Goal: Information Seeking & Learning: Learn about a topic

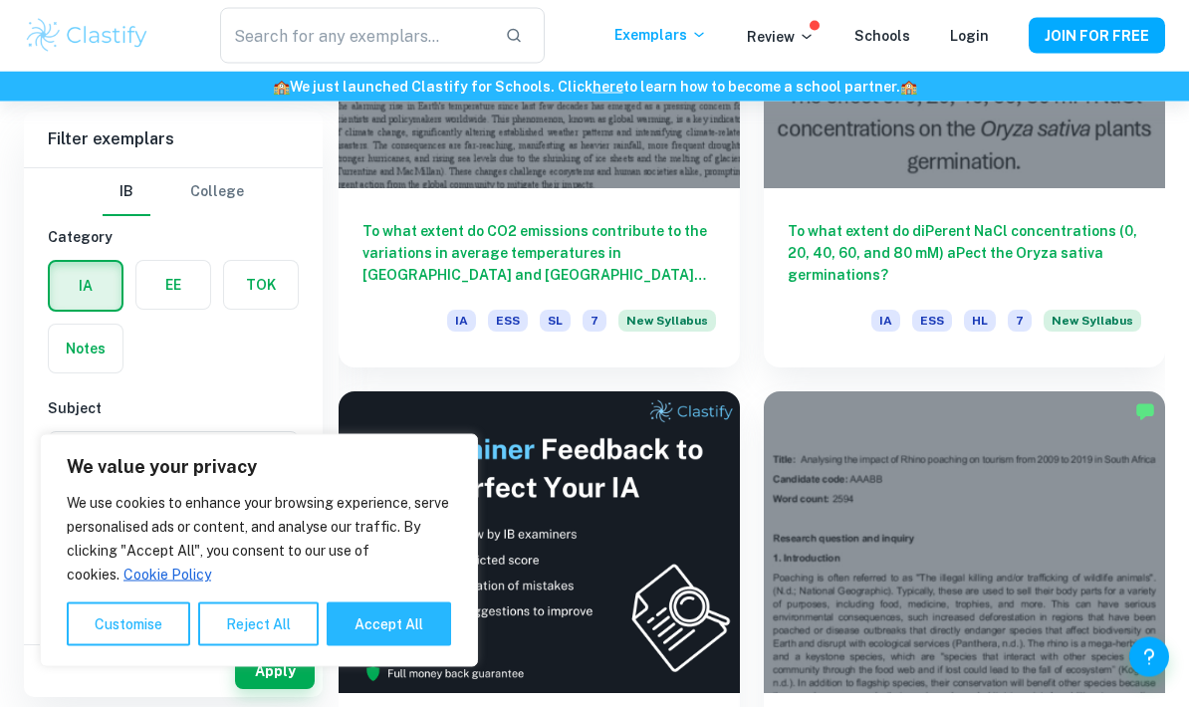
scroll to position [783, 0]
click at [158, 264] on label "button" at bounding box center [173, 285] width 74 height 48
click at [0, 0] on input "radio" at bounding box center [0, 0] width 0 height 0
click at [96, 276] on label "button" at bounding box center [86, 285] width 74 height 48
click at [0, 0] on input "radio" at bounding box center [0, 0] width 0 height 0
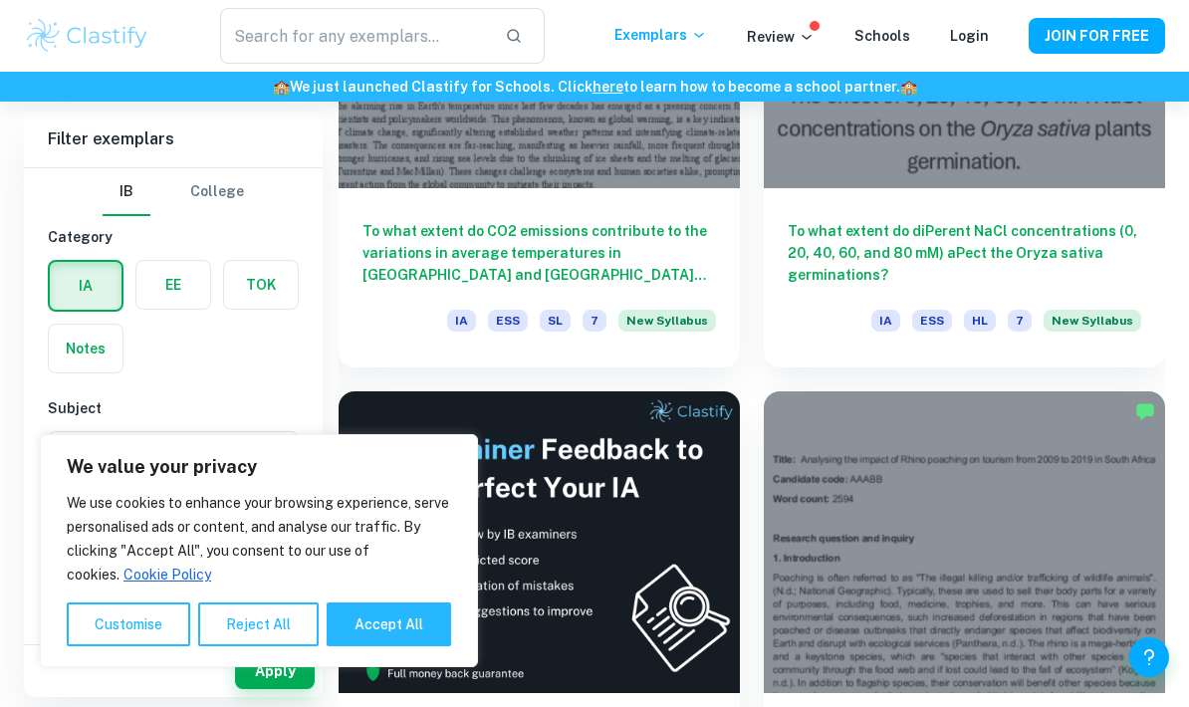
click at [179, 289] on label "button" at bounding box center [173, 285] width 74 height 48
click at [0, 0] on input "radio" at bounding box center [0, 0] width 0 height 0
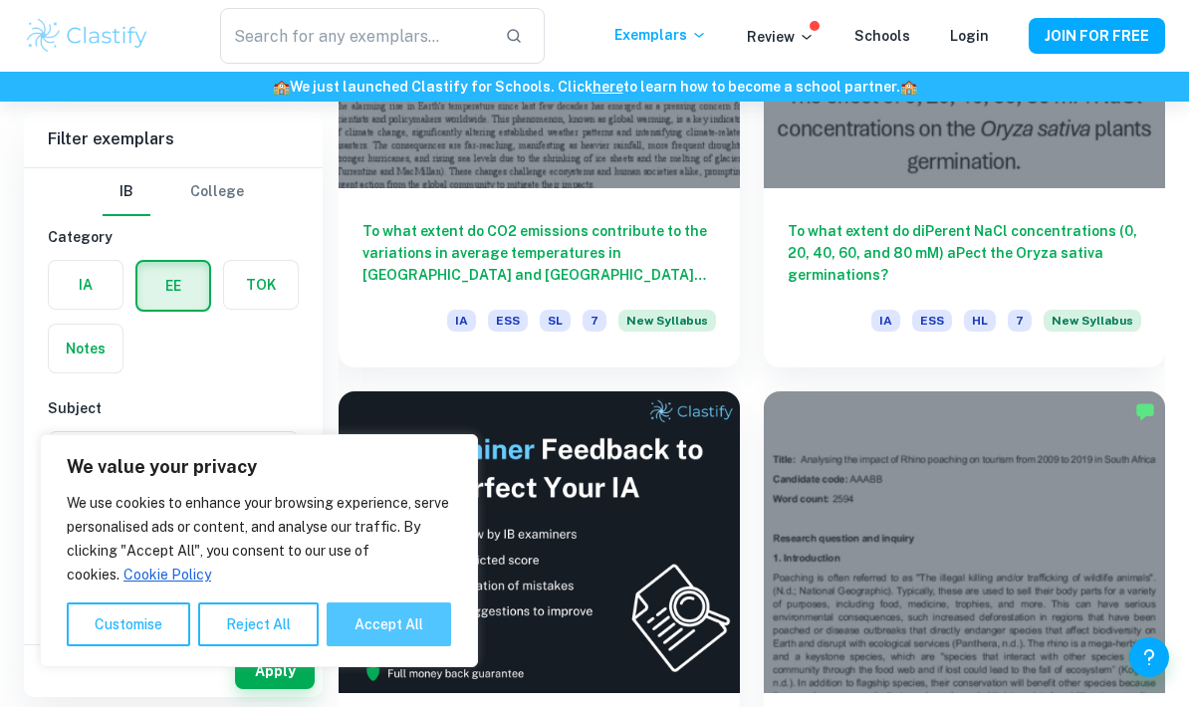
click at [360, 646] on button "Accept All" at bounding box center [389, 624] width 124 height 44
checkbox input "true"
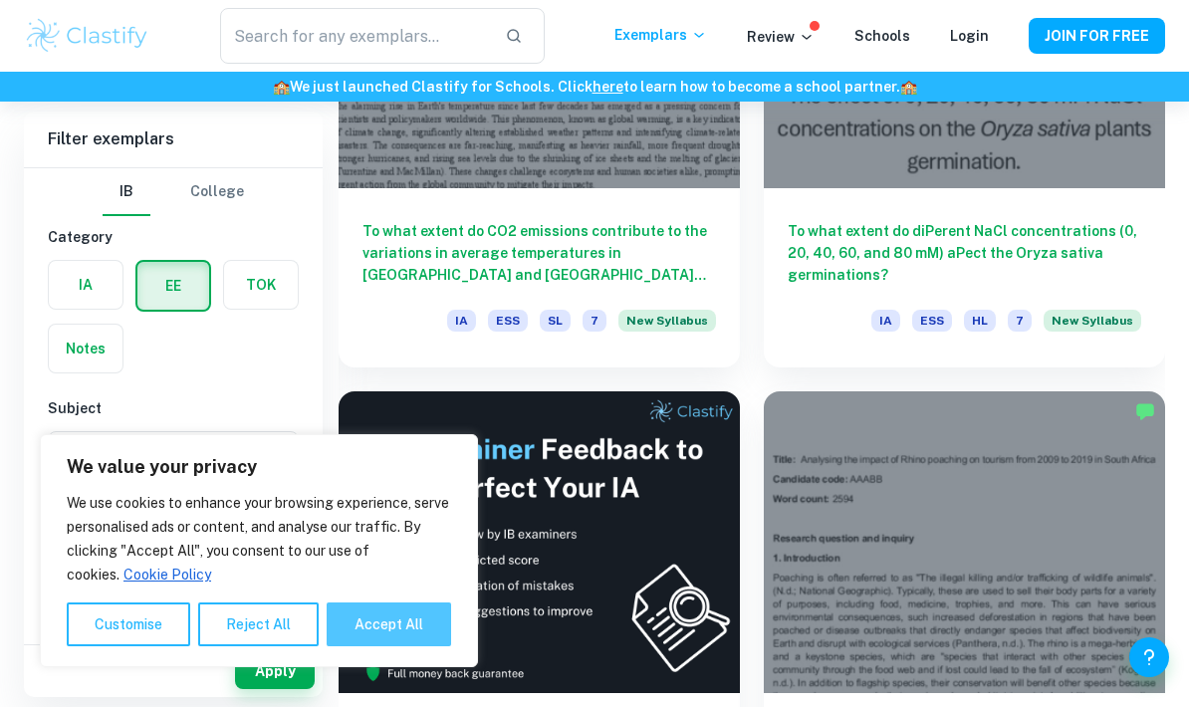
checkbox input "true"
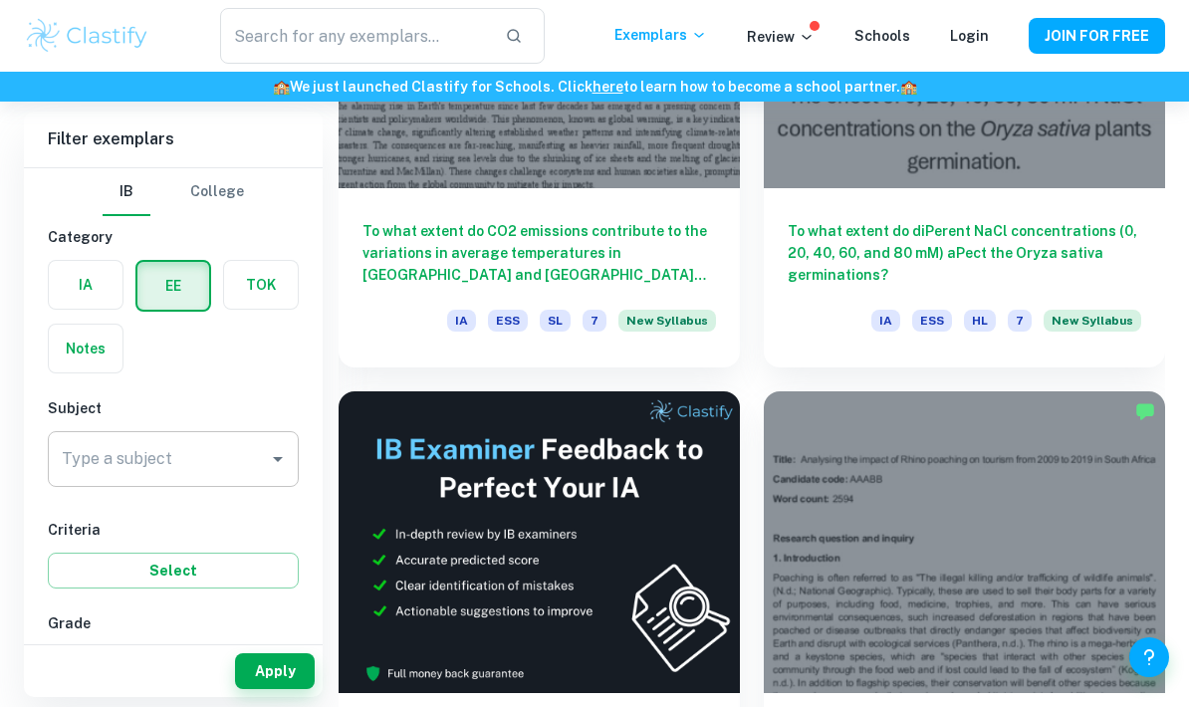
click at [117, 448] on div "Type a subject Type a subject" at bounding box center [173, 459] width 251 height 56
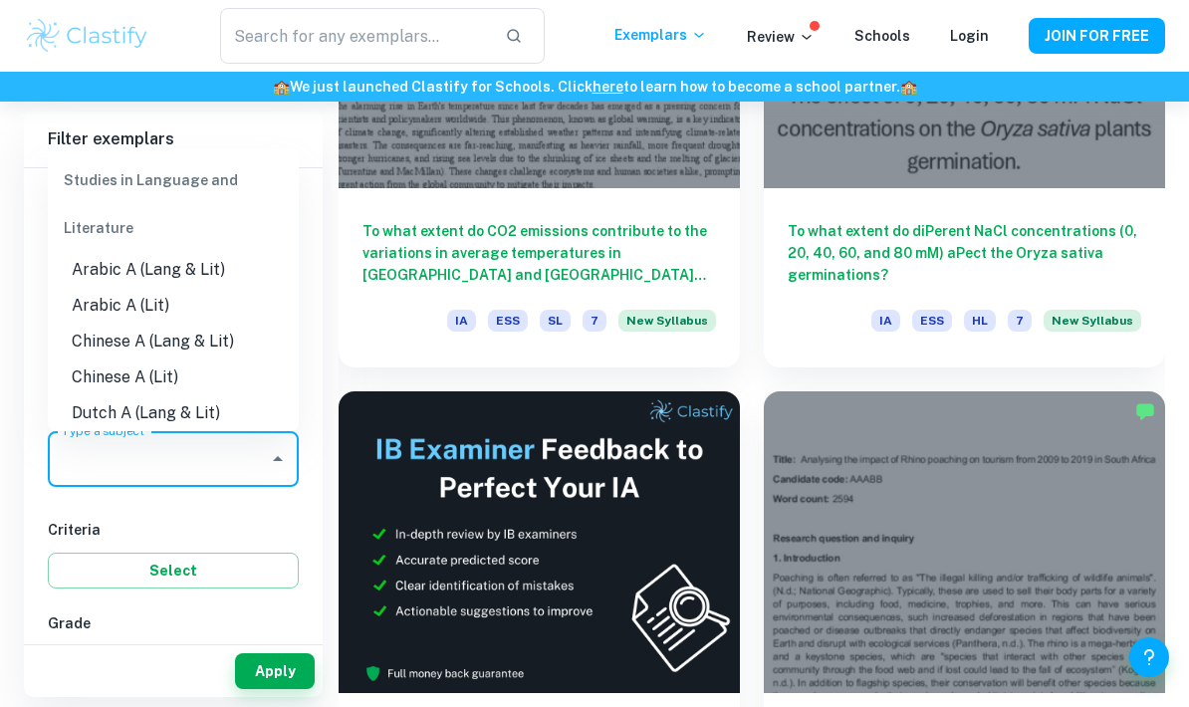
scroll to position [782, 0]
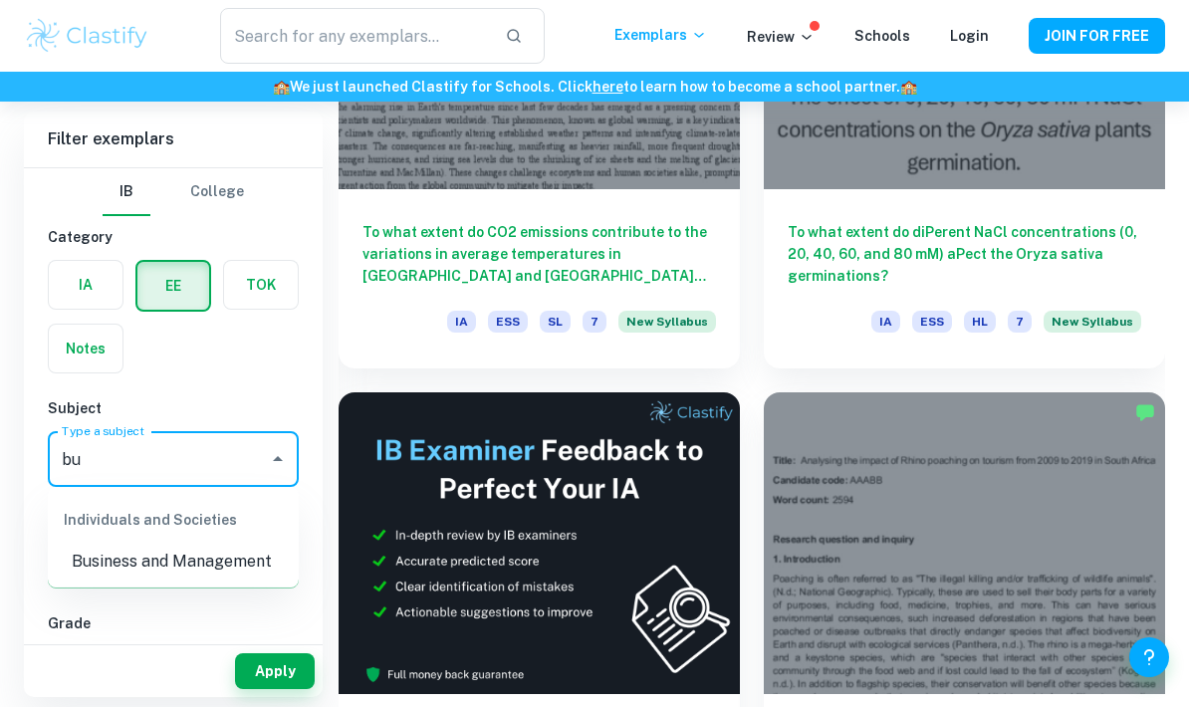
type input "bus"
click at [123, 565] on li "Business and Management" at bounding box center [173, 562] width 251 height 36
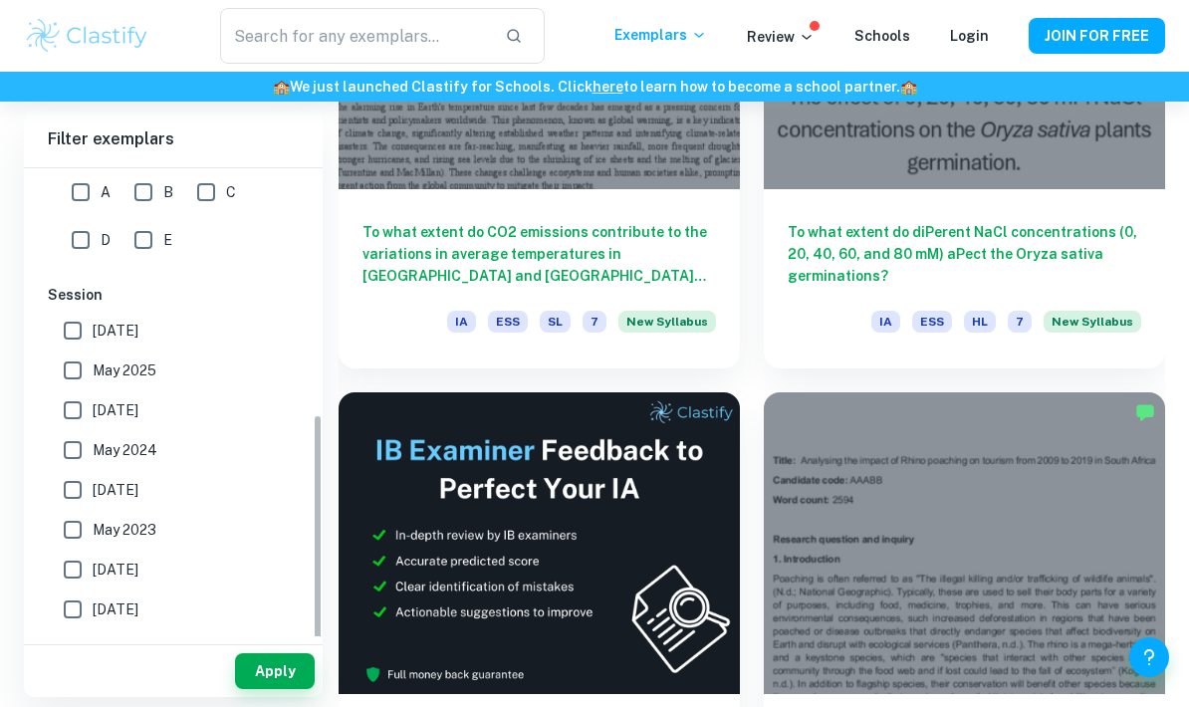
scroll to position [476, 0]
click at [70, 321] on input "[DATE]" at bounding box center [73, 330] width 40 height 40
checkbox input "true"
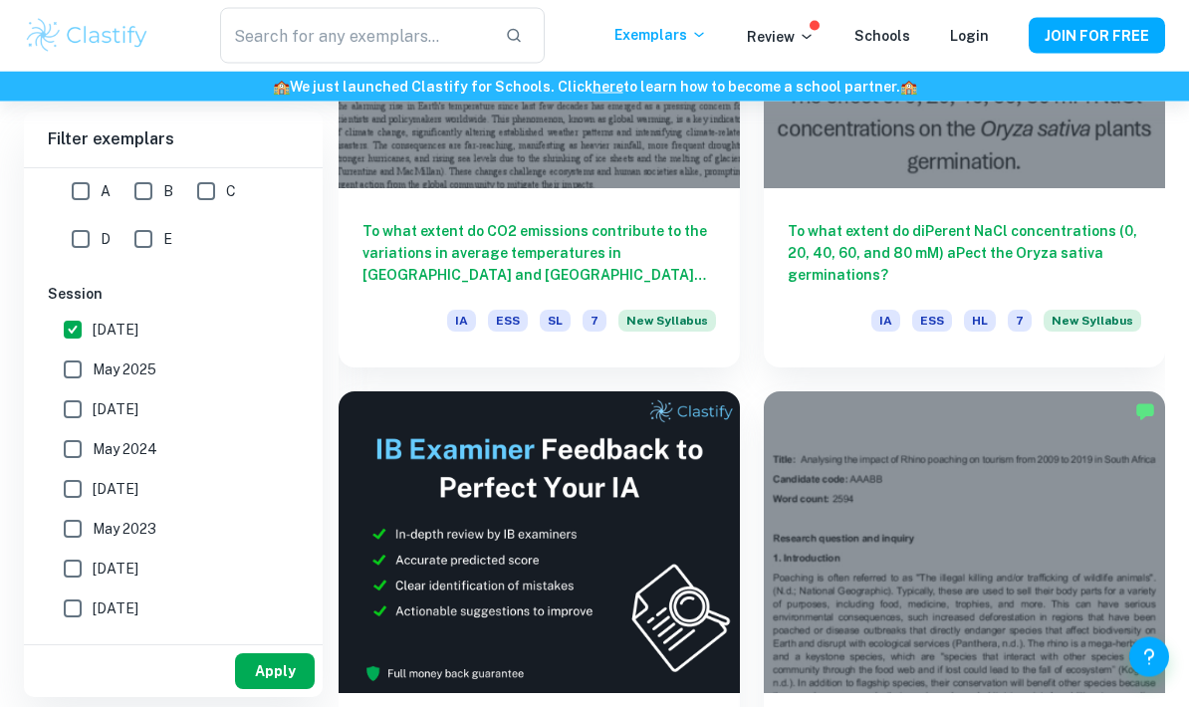
click at [250, 689] on button "Apply" at bounding box center [275, 671] width 80 height 36
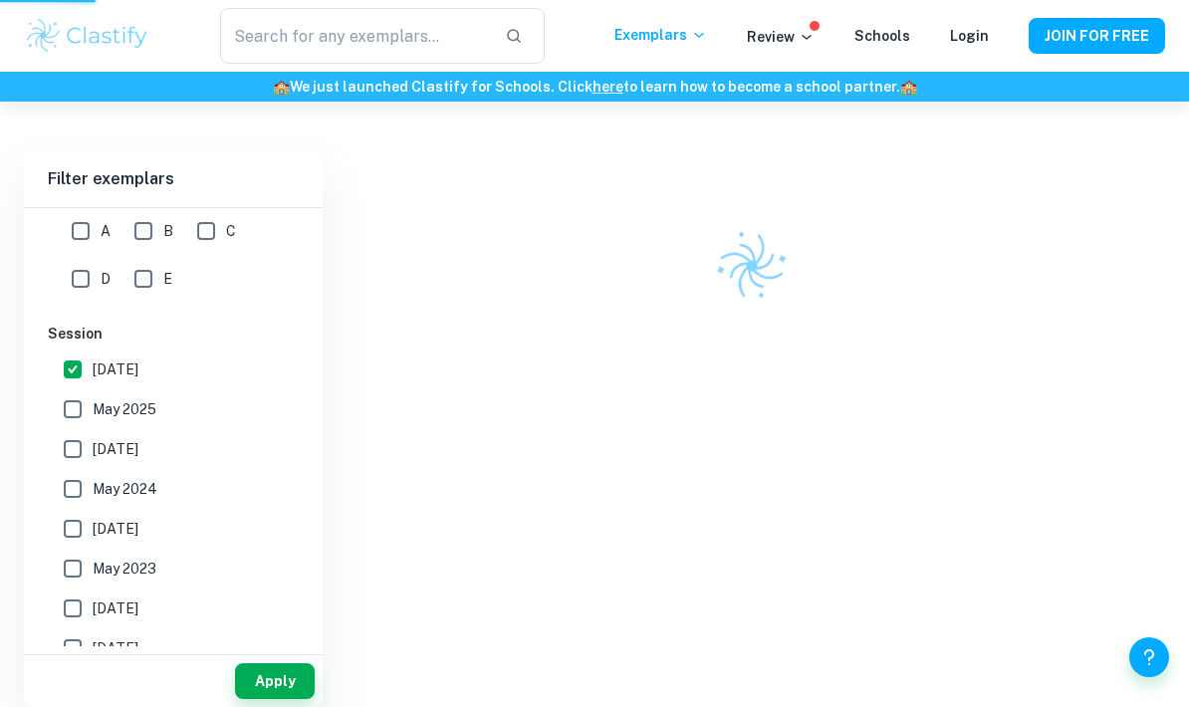
scroll to position [510, 0]
